Goal: Complete application form: Complete application form

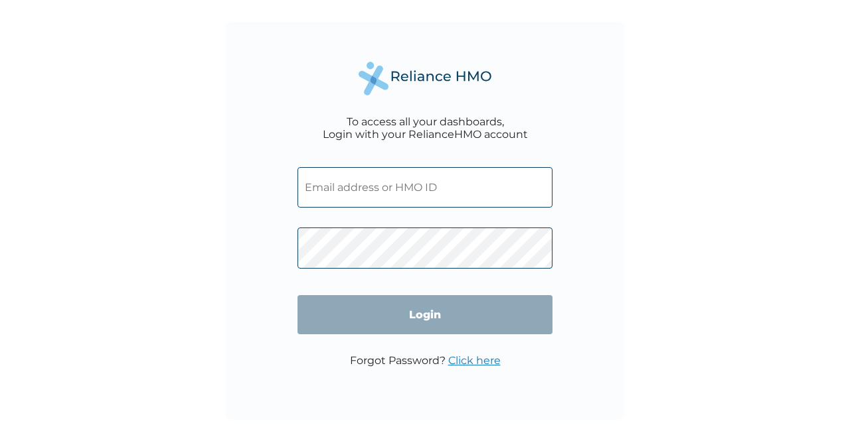
click at [372, 193] on input "text" at bounding box center [424, 187] width 255 height 40
type input "[EMAIL_ADDRESS][DOMAIN_NAME]"
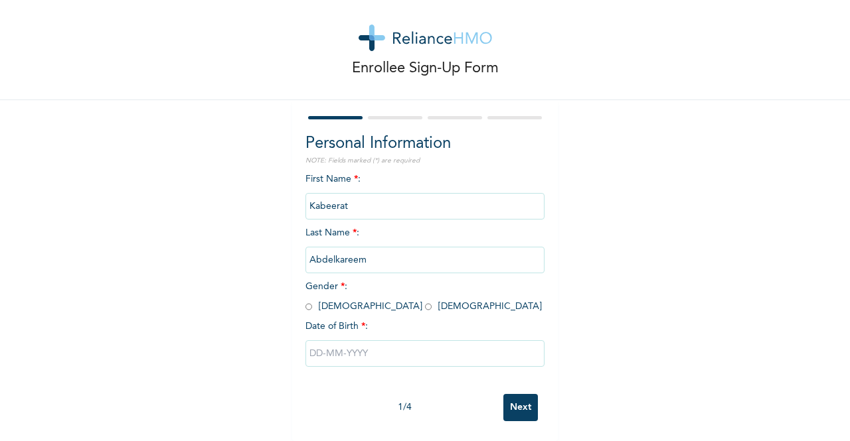
scroll to position [27, 0]
click at [425, 301] on input "radio" at bounding box center [428, 307] width 7 height 13
radio input "true"
click at [366, 349] on input "text" at bounding box center [424, 354] width 239 height 27
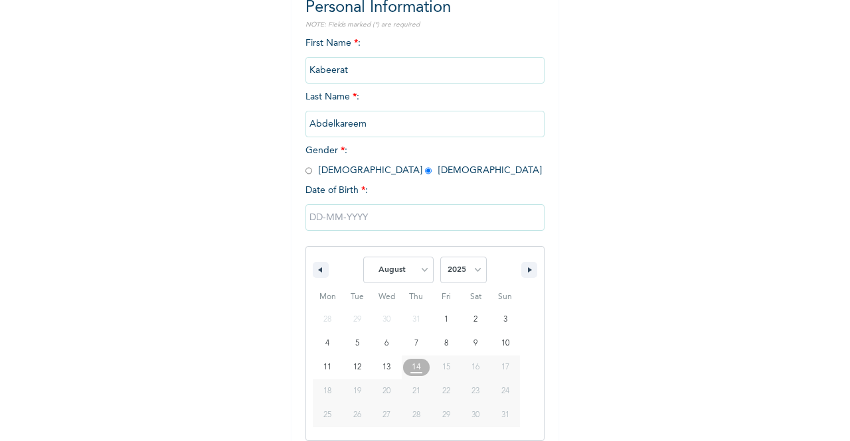
scroll to position [163, 0]
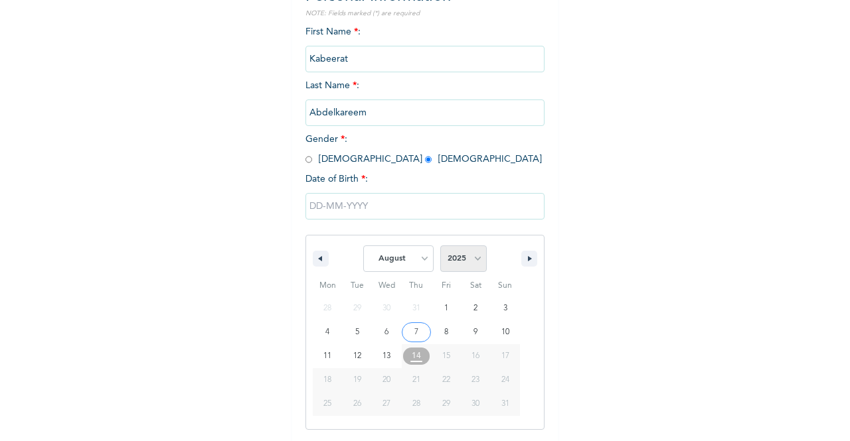
click at [474, 264] on select "2025 2024 2023 2022 2021 2020 2019 2018 2017 2016 2015 2014 2013 2012 2011 2010…" at bounding box center [463, 259] width 46 height 27
click at [417, 261] on select "January February March April May June July August September October November De…" at bounding box center [398, 259] width 70 height 27
select select "5"
click at [363, 247] on select "January February March April May June July August September October November De…" at bounding box center [398, 259] width 70 height 27
click at [471, 260] on select "2025 2024 2023 2022 2021 2020 2019 2018 2017 2016 2015 2014 2013 2012 2011 2010…" at bounding box center [463, 259] width 46 height 27
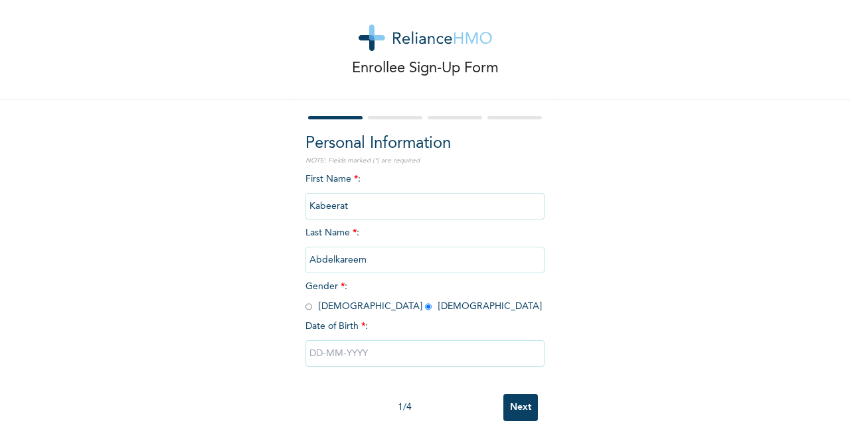
drag, startPoint x: 603, startPoint y: 117, endPoint x: 603, endPoint y: 41, distance: 76.3
click at [603, 116] on div "Enrollee Sign-Up Form Personal Information NOTE: Fields marked (*) are required…" at bounding box center [425, 213] width 850 height 457
